Goal: Find specific page/section

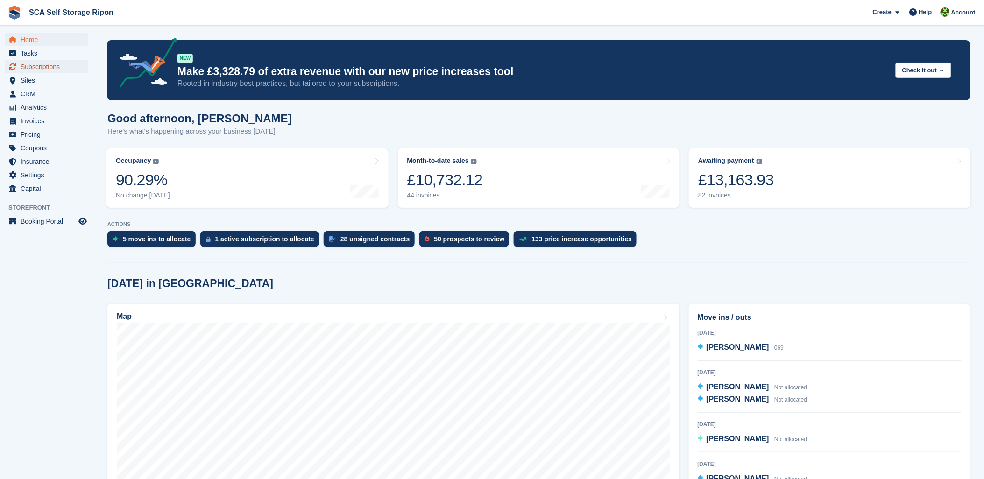
click at [60, 63] on span "Subscriptions" at bounding box center [49, 66] width 56 height 13
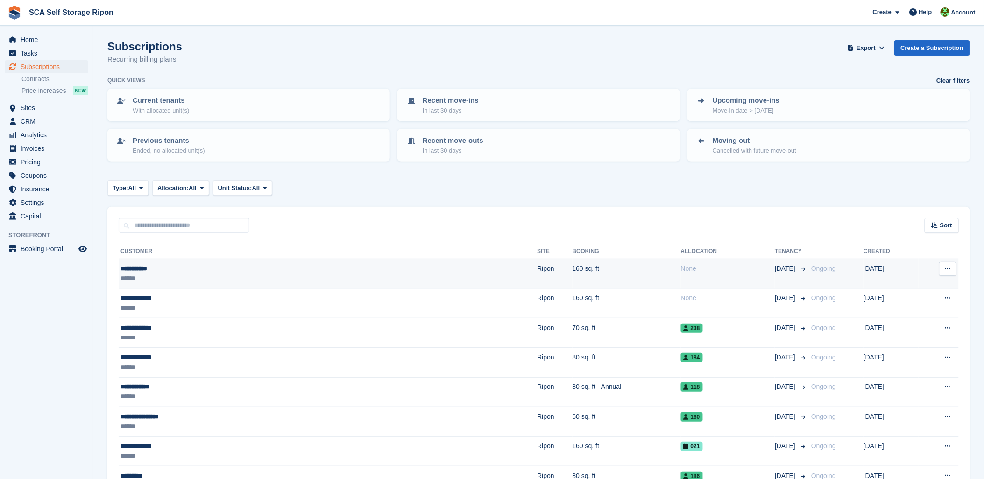
click at [572, 263] on td "160 sq. ft" at bounding box center [626, 273] width 108 height 29
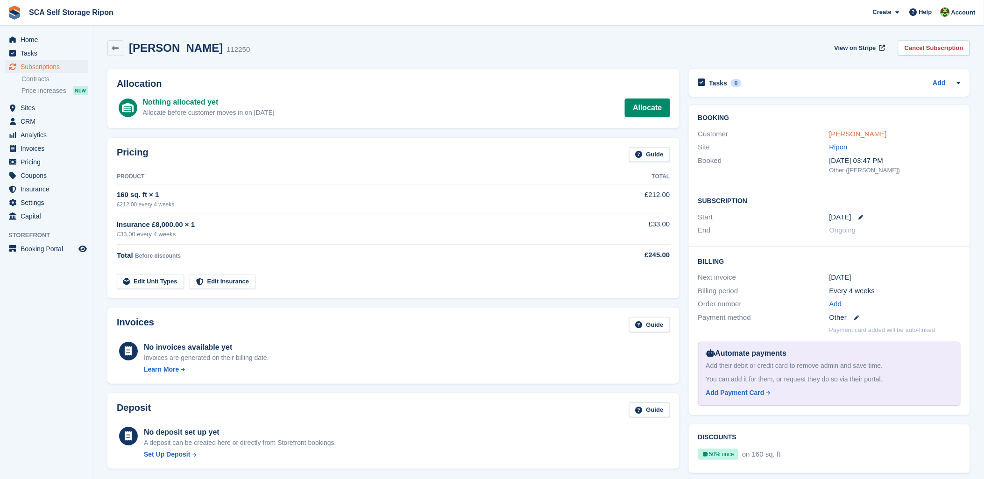
click at [861, 133] on link "[PERSON_NAME]" at bounding box center [857, 134] width 57 height 8
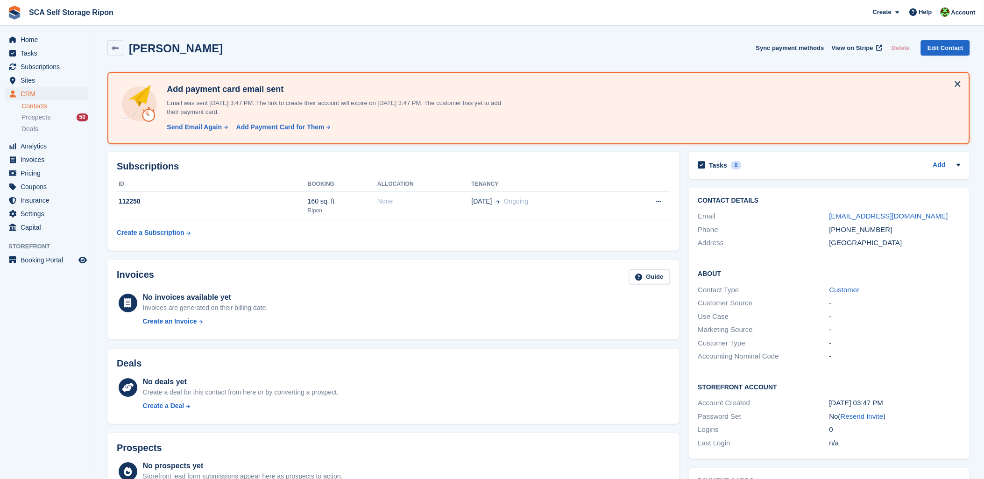
drag, startPoint x: 536, startPoint y: 41, endPoint x: 598, endPoint y: 61, distance: 65.8
click at [542, 41] on div "Robin Grove Sync payment methods View on Stripe Delete Edit Contact" at bounding box center [538, 48] width 862 height 16
click at [614, 70] on div "Robin Grove Sync payment methods View on Stripe Delete Edit Contact Add payment…" at bounding box center [538, 371] width 862 height 672
